Goal: Check status: Check status

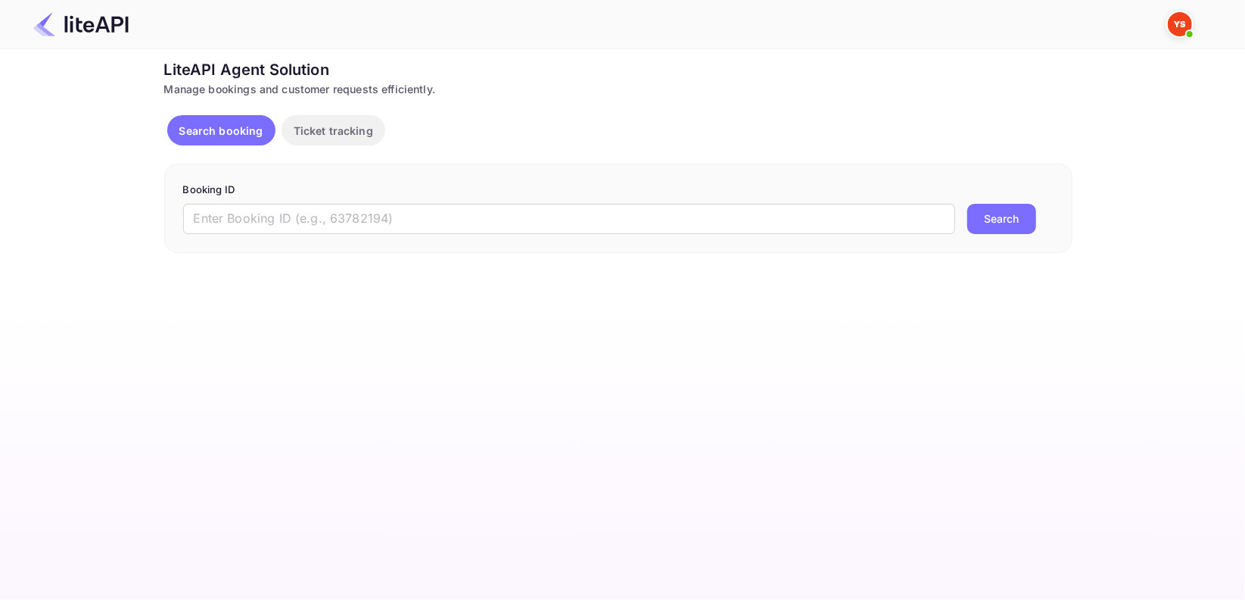
click at [340, 234] on div "Booking ID ​ Search" at bounding box center [618, 208] width 908 height 89
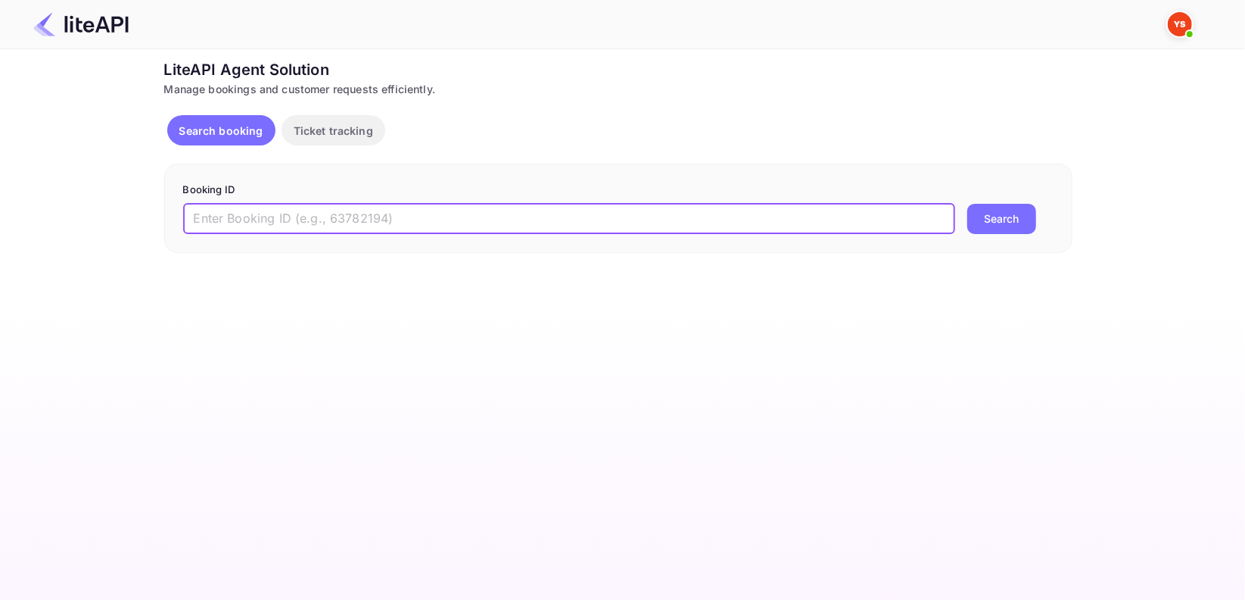
click at [333, 213] on input "text" at bounding box center [569, 219] width 772 height 30
paste input "8260501"
type input "8260501"
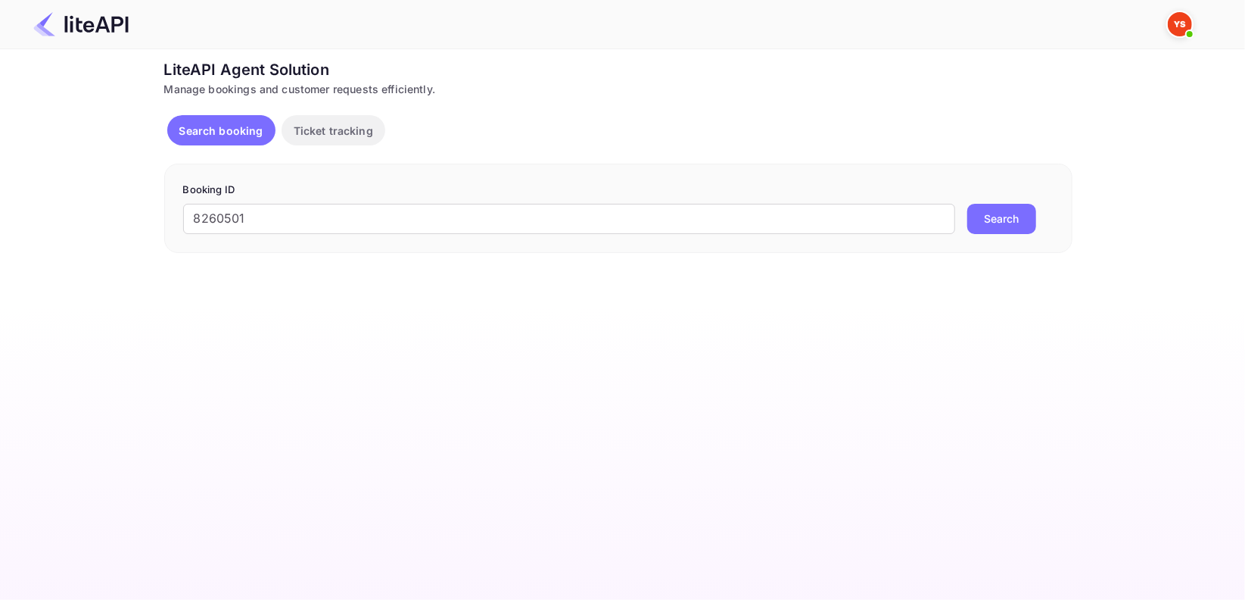
click at [1013, 223] on button "Search" at bounding box center [1002, 219] width 69 height 30
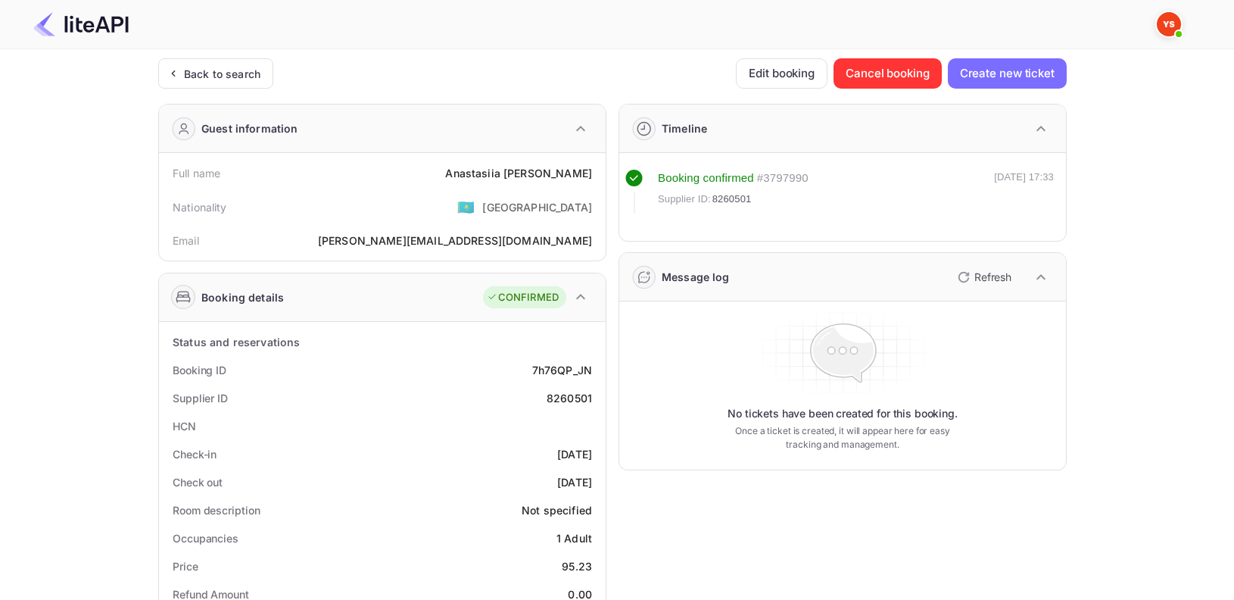
click at [548, 170] on div "[PERSON_NAME]" at bounding box center [518, 173] width 147 height 16
copy div "[PERSON_NAME]"
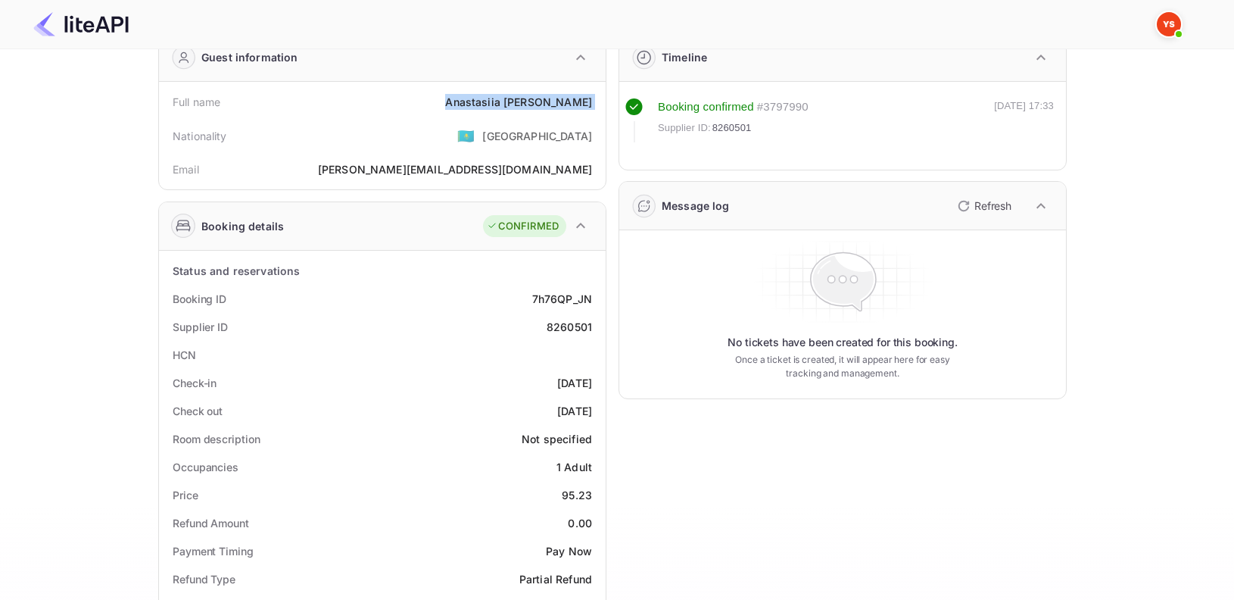
scroll to position [76, 0]
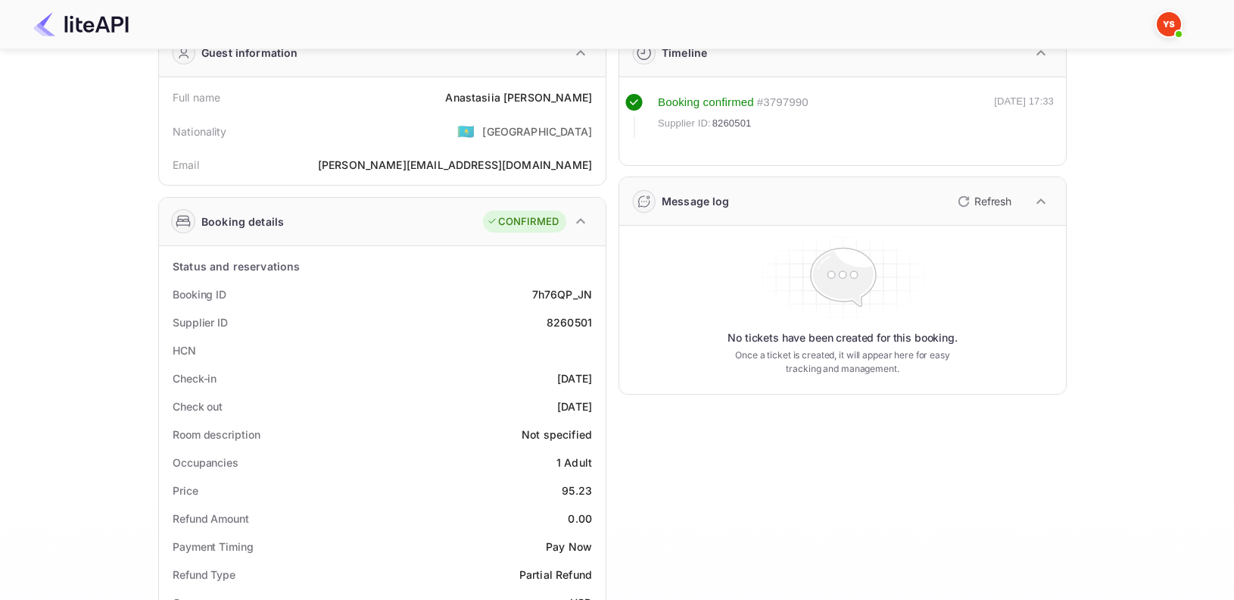
click at [565, 323] on div "8260501" at bounding box center [569, 322] width 45 height 16
copy div "8260501"
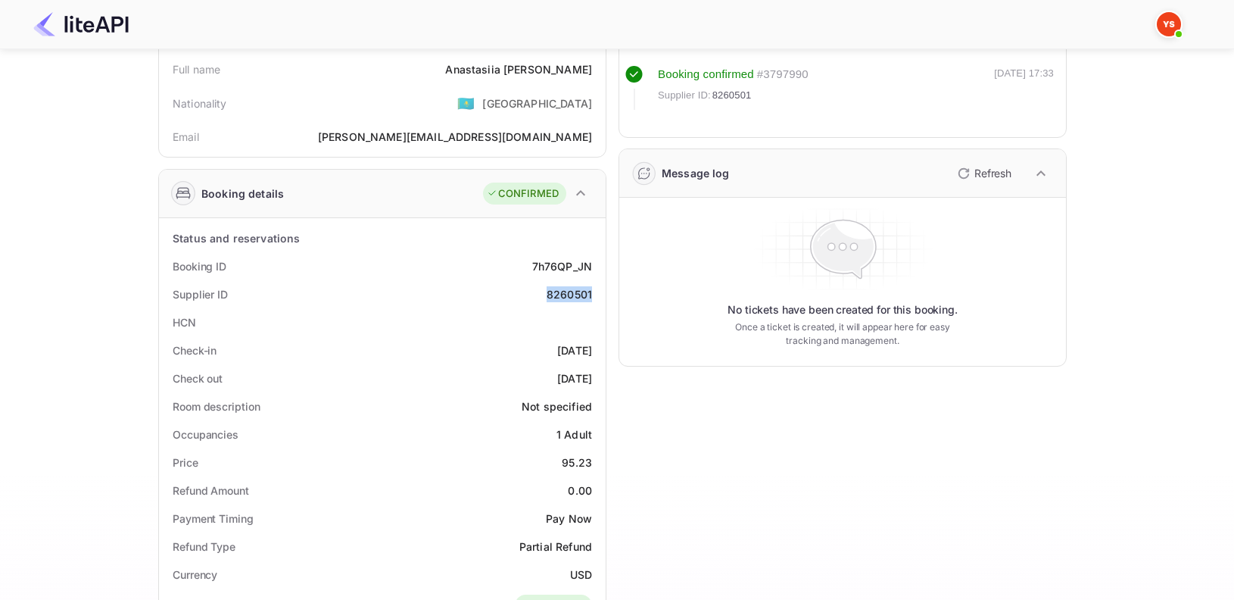
scroll to position [227, 0]
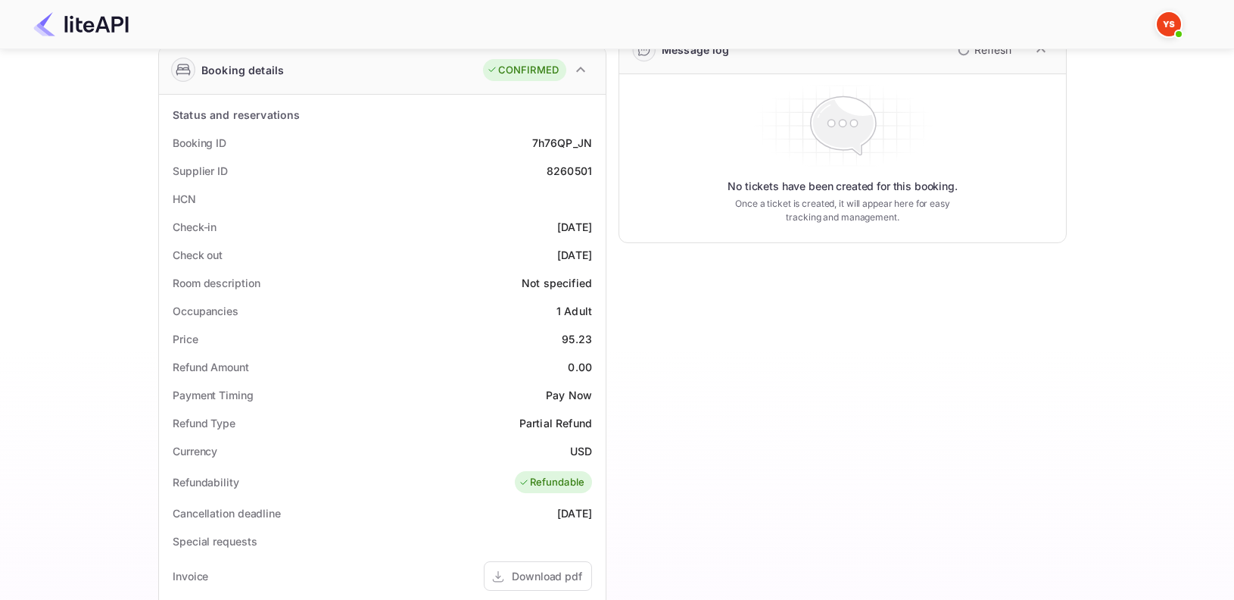
click at [569, 331] on div "95.23" at bounding box center [577, 339] width 30 height 16
copy div "95.23"
click at [572, 367] on div "0.00" at bounding box center [580, 367] width 24 height 16
click at [574, 453] on div "USD" at bounding box center [581, 451] width 22 height 16
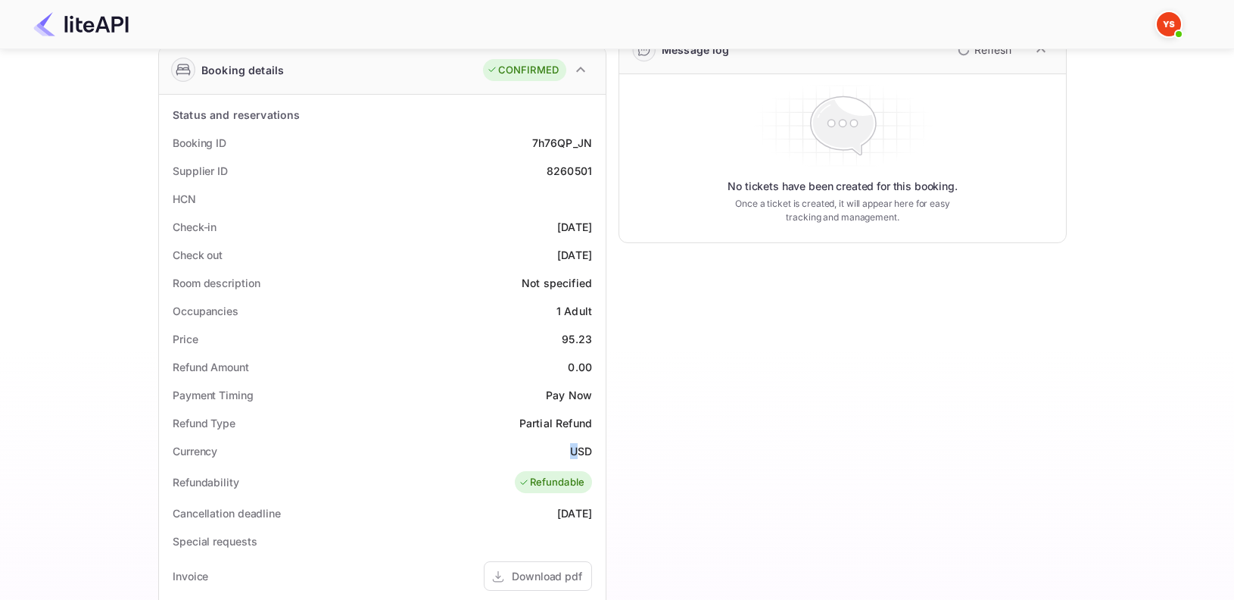
click at [574, 453] on div "USD" at bounding box center [581, 451] width 22 height 16
click at [583, 447] on div "USD" at bounding box center [581, 451] width 22 height 16
copy div "USD"
